Goal: Information Seeking & Learning: Learn about a topic

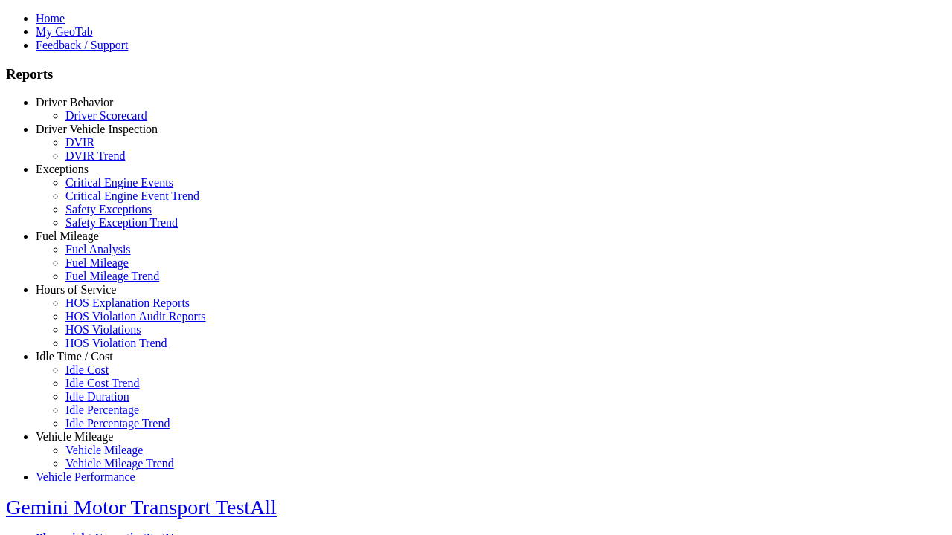
click at [86, 242] on link "Fuel Mileage" at bounding box center [67, 236] width 63 height 13
click at [97, 256] on link "Fuel Analysis" at bounding box center [97, 249] width 65 height 13
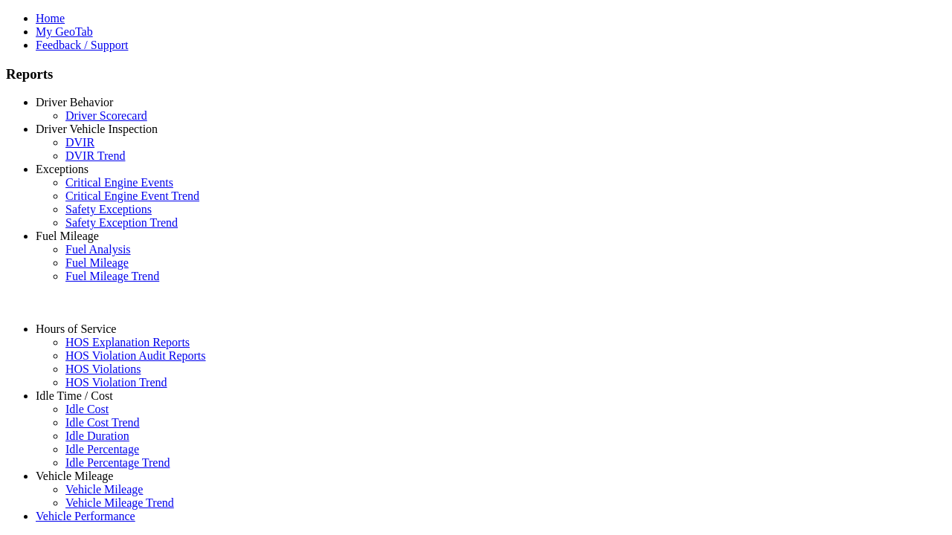
select select "**********"
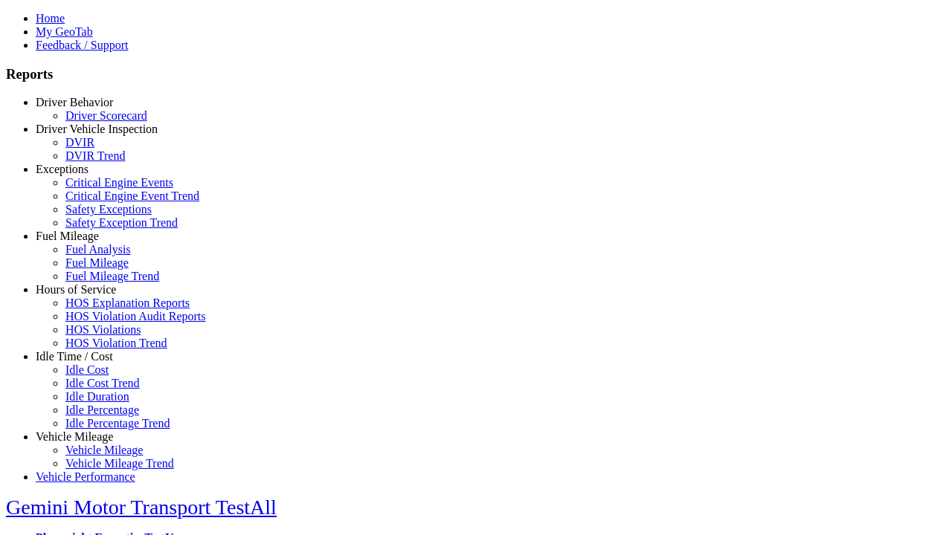
type input "**********"
